Goal: Transaction & Acquisition: Book appointment/travel/reservation

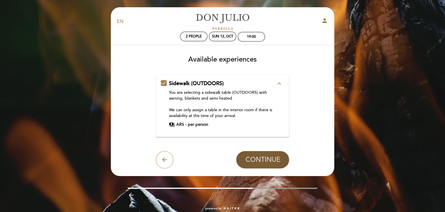
click at [256, 157] on span "CONTINUE" at bounding box center [262, 160] width 35 height 8
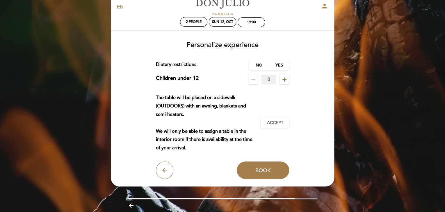
scroll to position [16, 0]
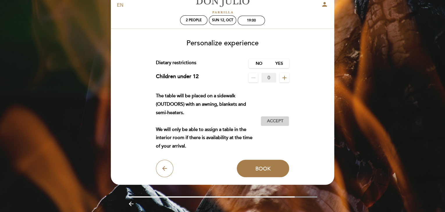
click at [274, 118] on span "Accept" at bounding box center [275, 121] width 16 height 6
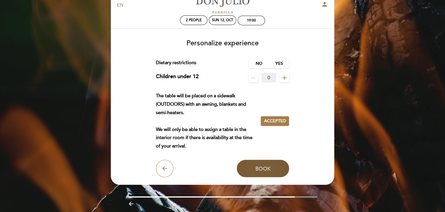
click at [262, 167] on span "Book" at bounding box center [262, 168] width 15 height 6
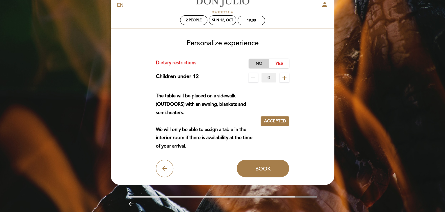
click at [256, 66] on label "No" at bounding box center [259, 64] width 20 height 10
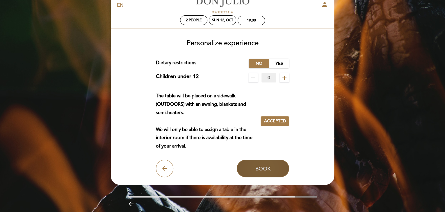
click at [266, 162] on button "Book" at bounding box center [263, 168] width 52 height 17
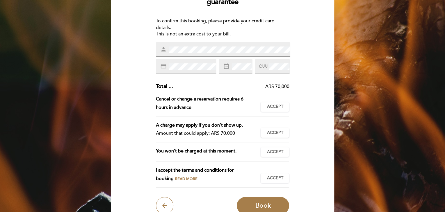
scroll to position [64, 0]
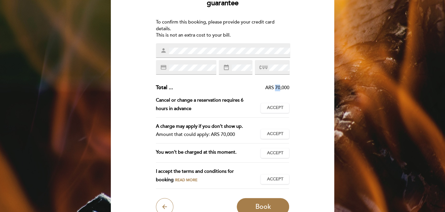
drag, startPoint x: 275, startPoint y: 86, endPoint x: 280, endPoint y: 89, distance: 5.5
click at [280, 89] on div "ARS 70,000" at bounding box center [231, 88] width 116 height 7
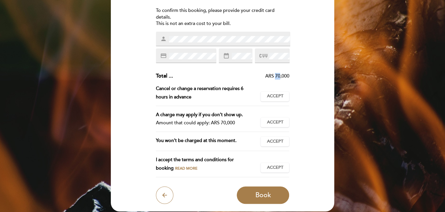
scroll to position [76, 0]
click at [278, 98] on span "Accept" at bounding box center [275, 96] width 16 height 6
click at [274, 117] on div "A charge may apply if you don’t show up. Amount that could apply: ARS 70,000 Ac…" at bounding box center [222, 122] width 133 height 22
click at [273, 120] on span "Accept" at bounding box center [275, 122] width 16 height 6
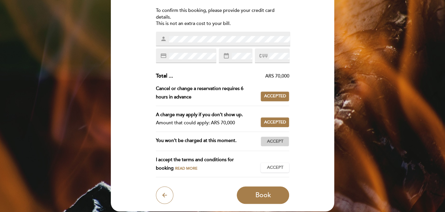
click at [266, 137] on button "Accept Accepted" at bounding box center [274, 142] width 28 height 10
click at [266, 165] on button "Accept Accepted" at bounding box center [274, 168] width 28 height 10
